Goal: Information Seeking & Learning: Learn about a topic

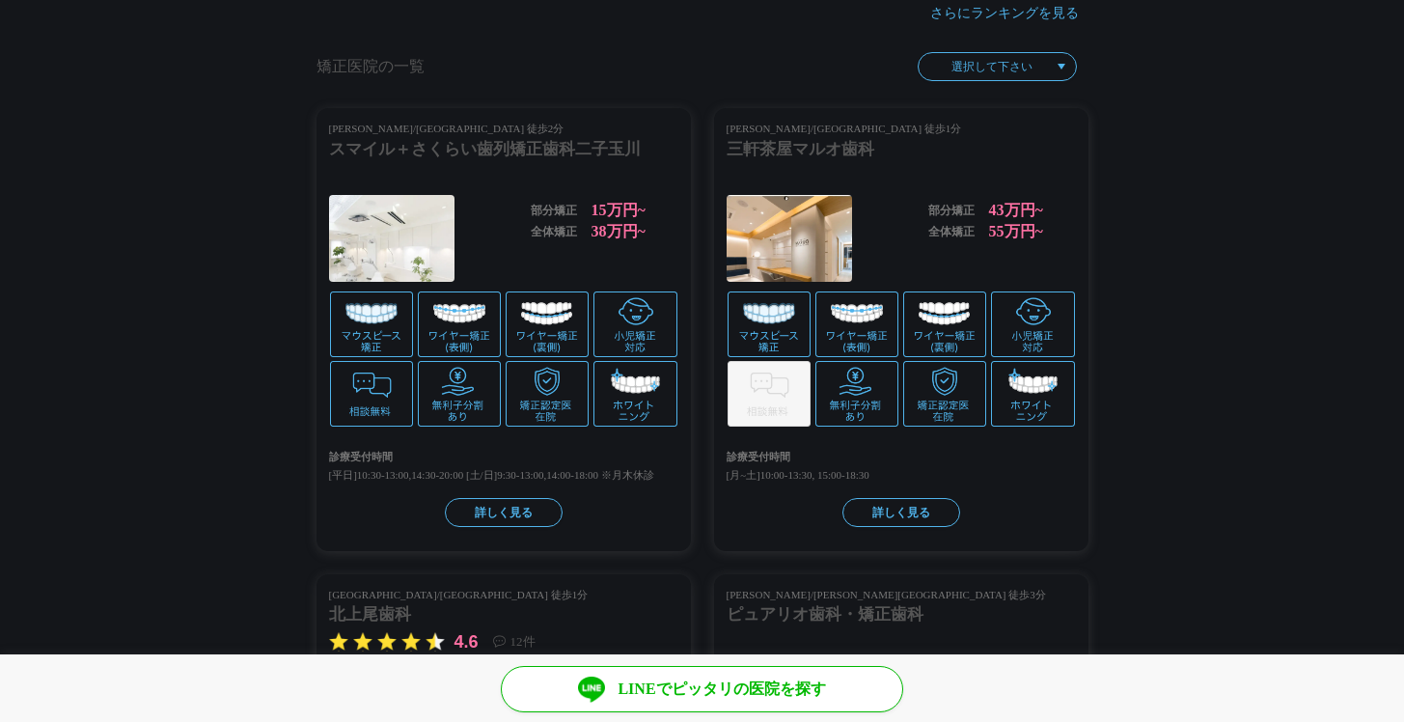
scroll to position [2159, 0]
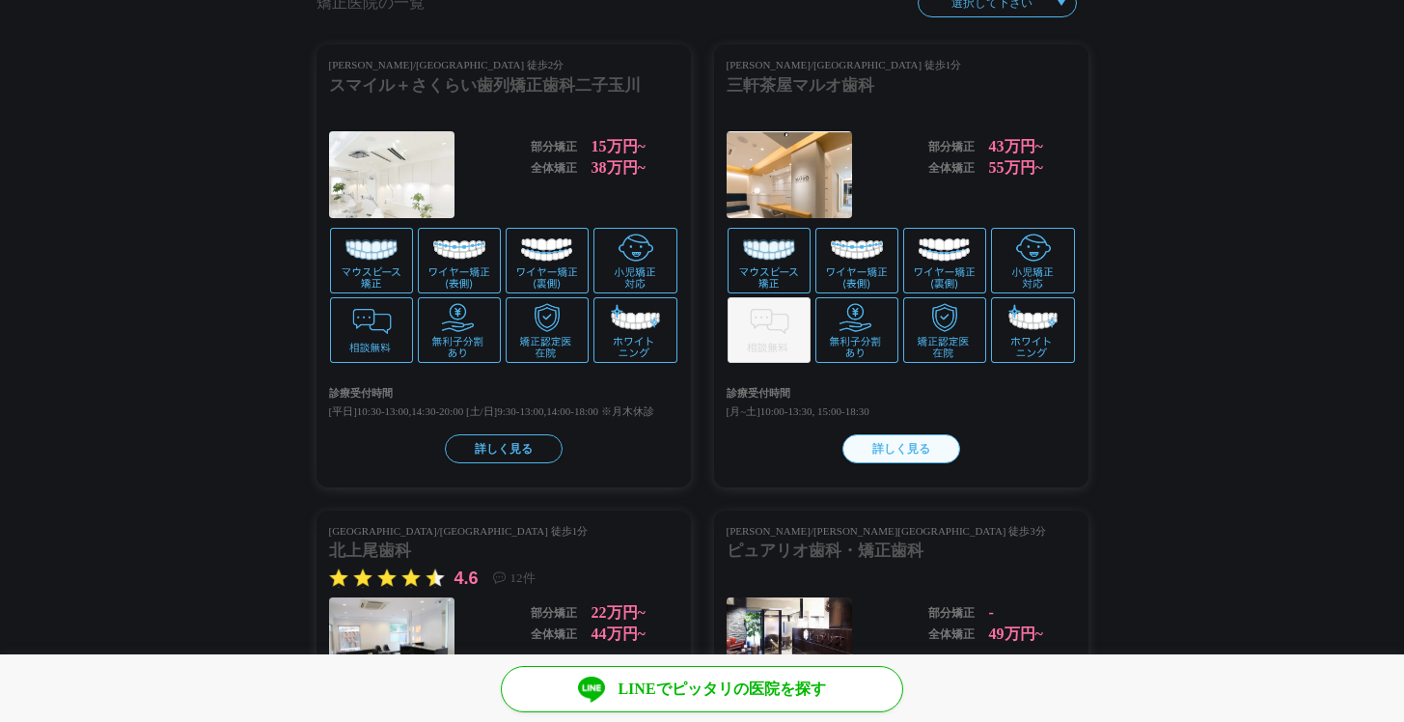
click at [897, 456] on div "詳しく見る" at bounding box center [901, 448] width 118 height 29
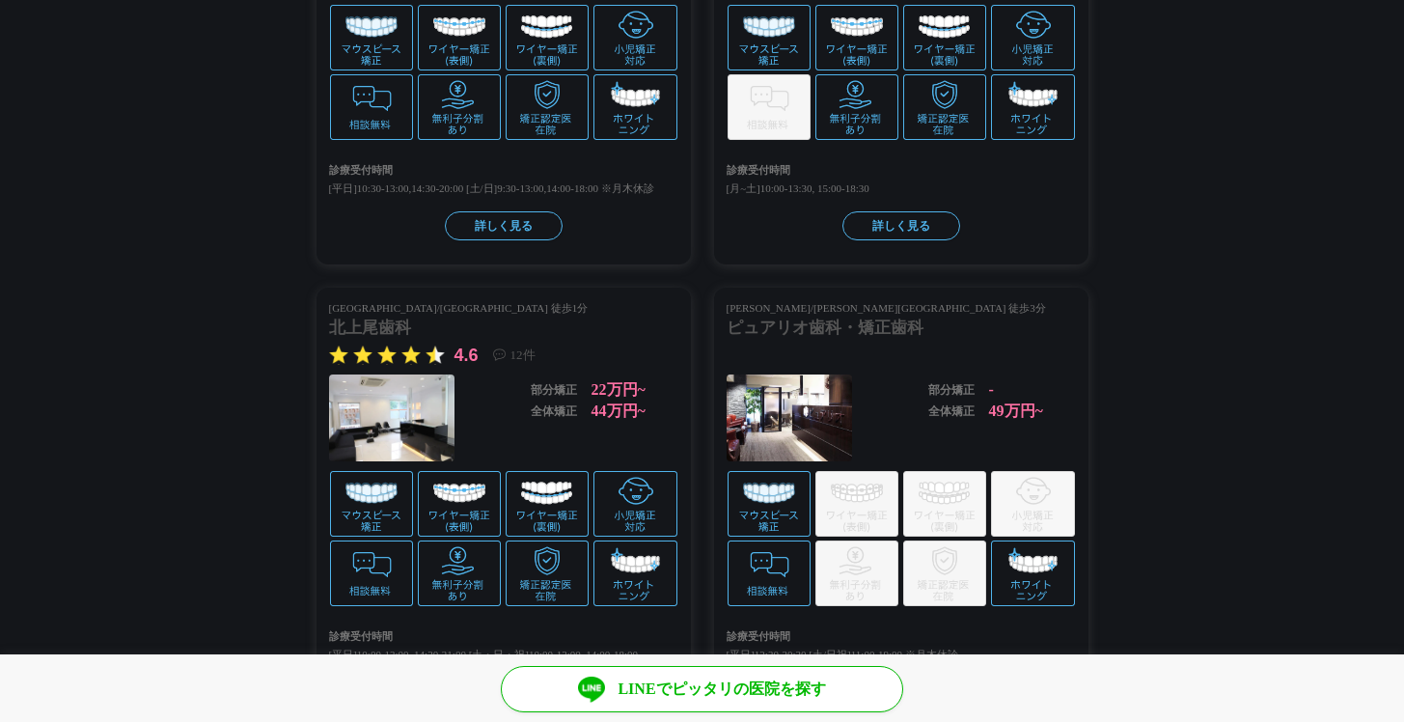
scroll to position [2530, 0]
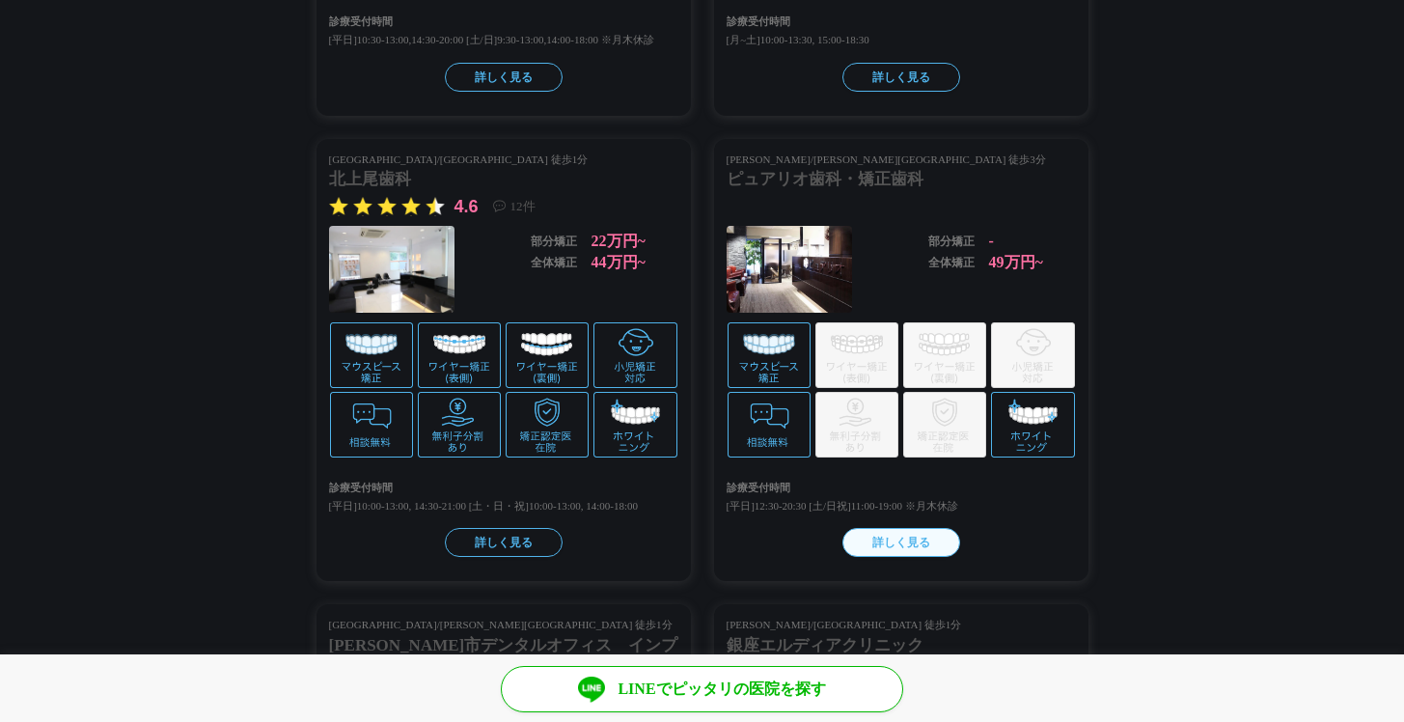
click at [928, 553] on div "詳しく見る" at bounding box center [901, 542] width 118 height 29
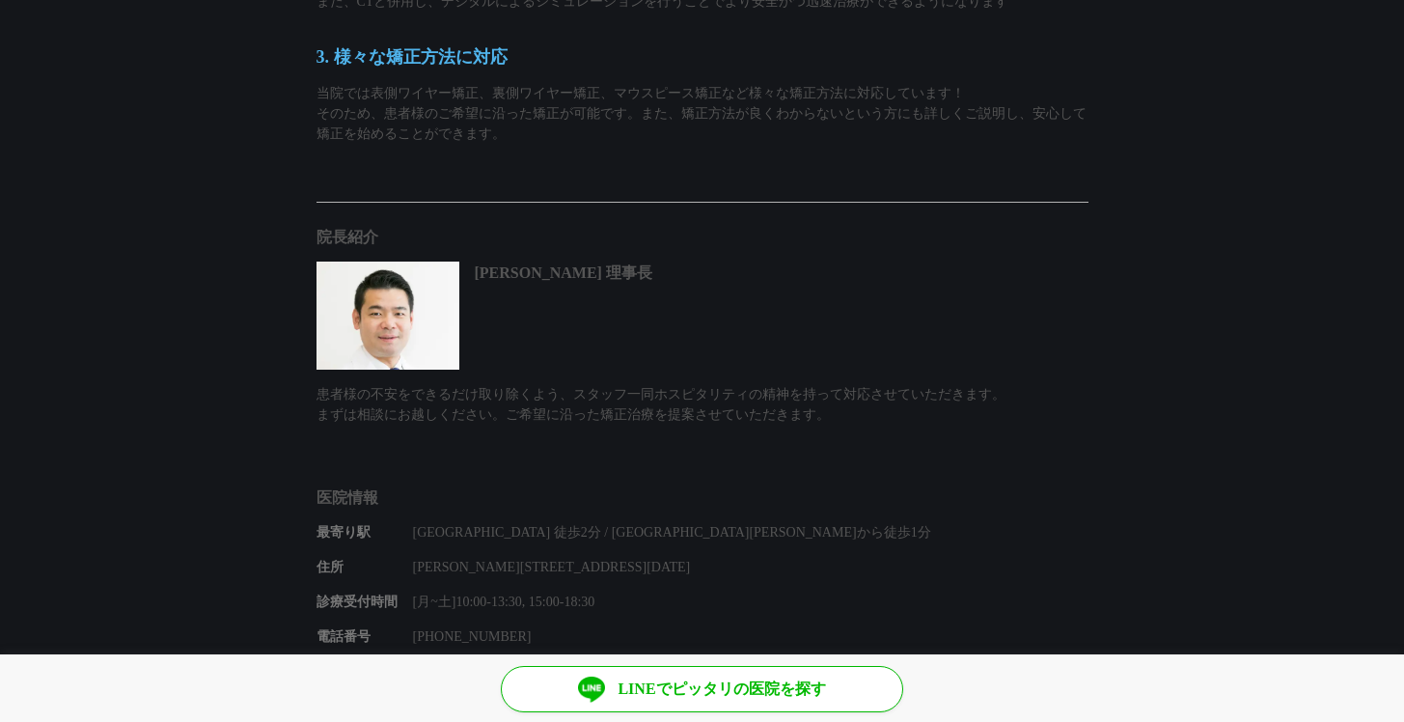
scroll to position [1922, 0]
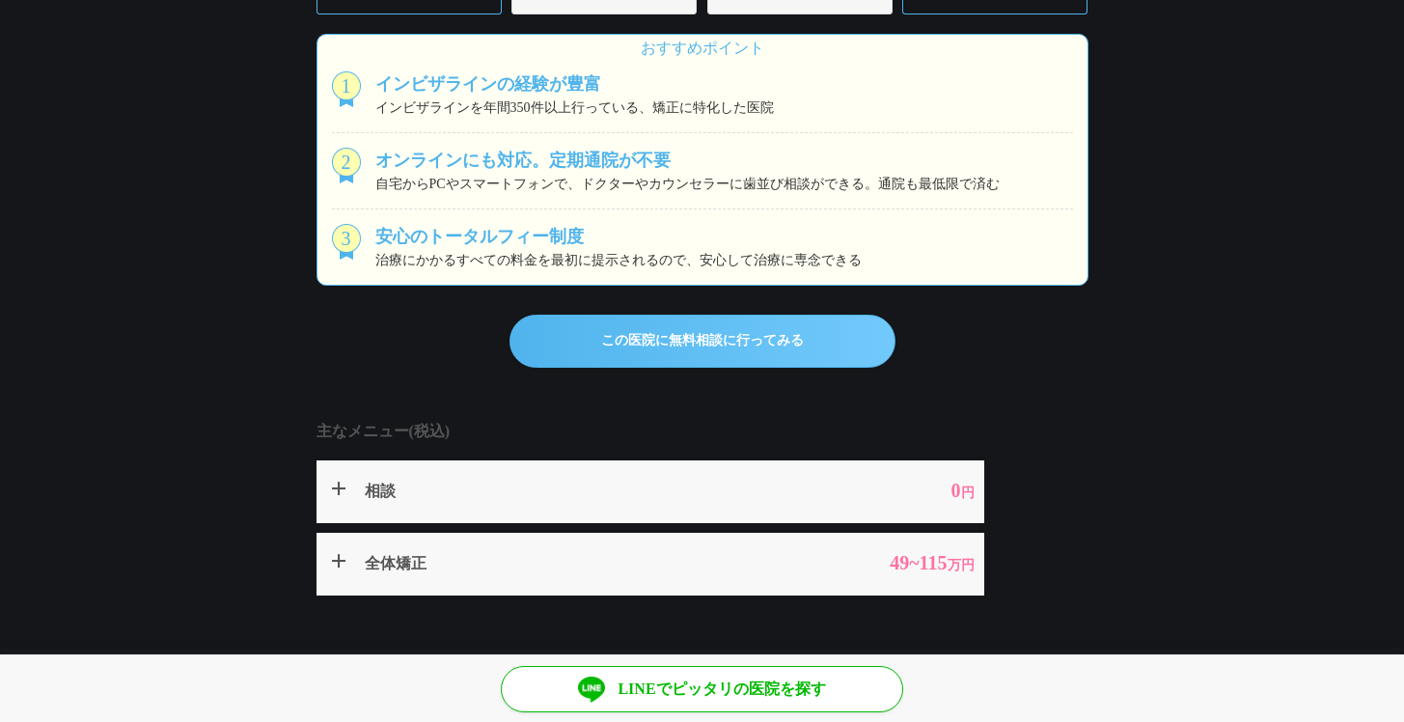
scroll to position [945, 0]
